Goal: Information Seeking & Learning: Learn about a topic

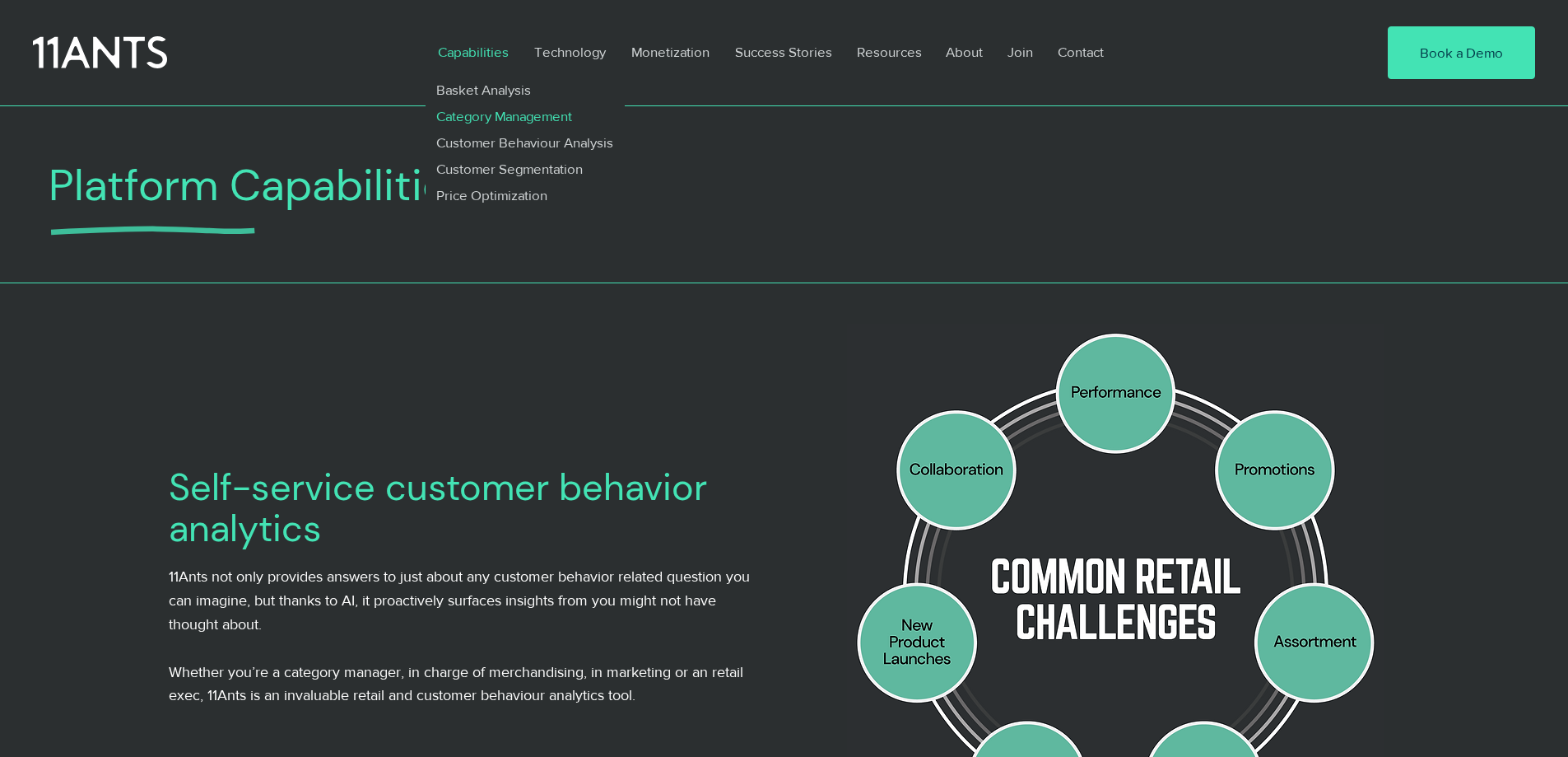
click at [491, 114] on p "Category Management" at bounding box center [505, 117] width 150 height 27
